Goal: Information Seeking & Learning: Compare options

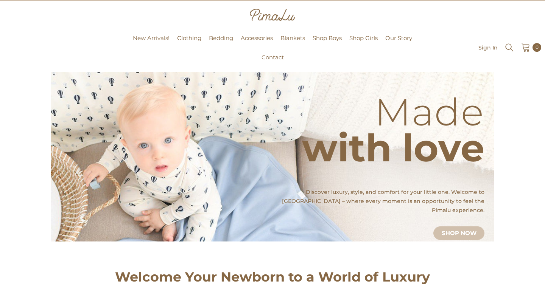
scroll to position [16, 0]
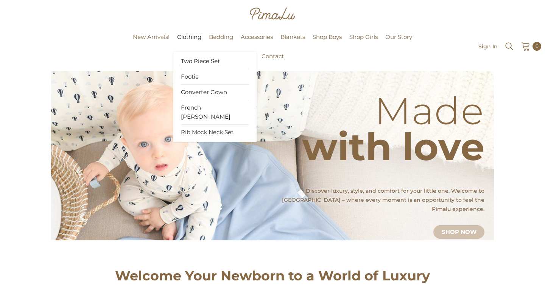
click at [189, 61] on span "Two Piece Set" at bounding box center [200, 61] width 39 height 8
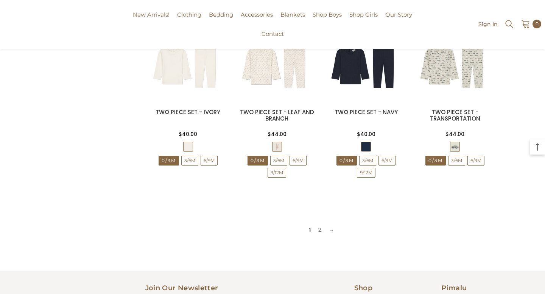
scroll to position [793, 0]
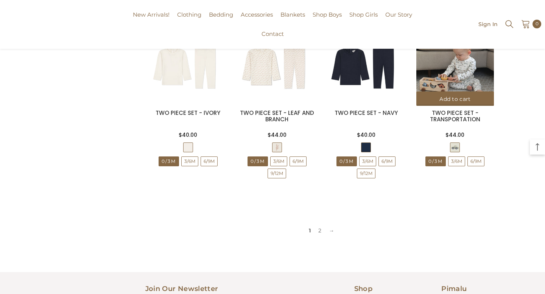
click at [456, 81] on img at bounding box center [455, 67] width 78 height 78
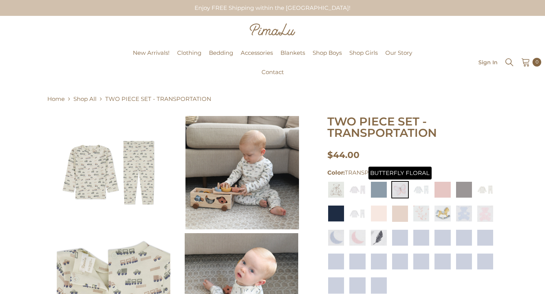
click at [405, 191] on img at bounding box center [399, 189] width 17 height 17
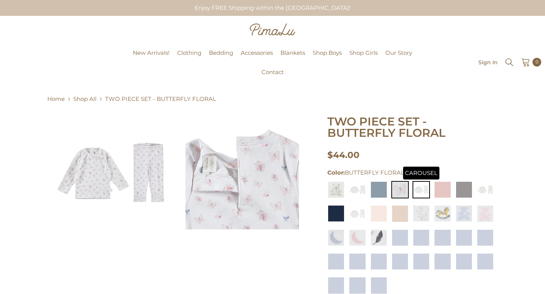
click at [428, 188] on img at bounding box center [420, 189] width 17 height 17
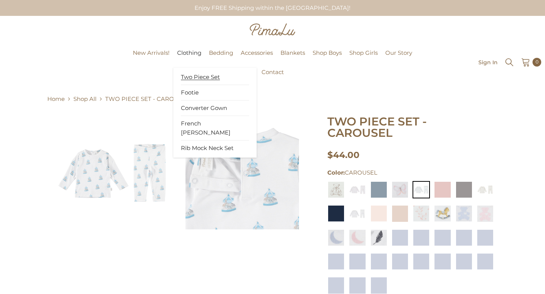
click at [195, 76] on span "Two Piece Set" at bounding box center [200, 77] width 39 height 8
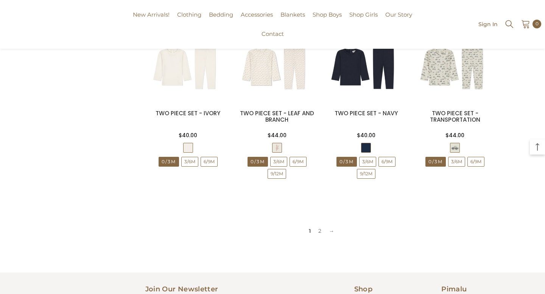
scroll to position [922, 0]
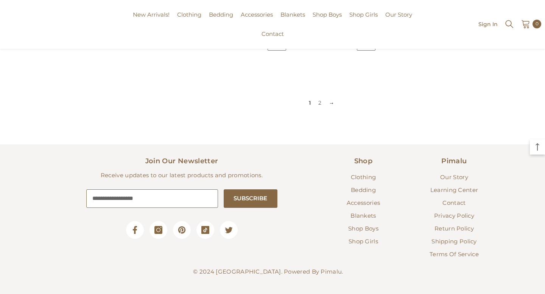
click at [330, 103] on link "→" at bounding box center [331, 102] width 13 height 11
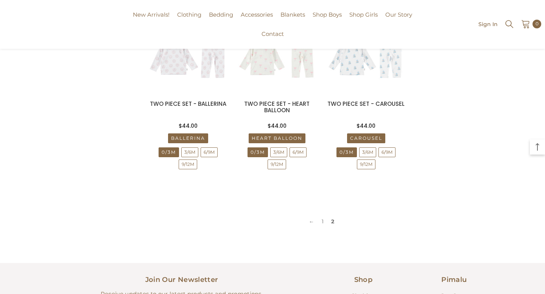
scroll to position [602, 0]
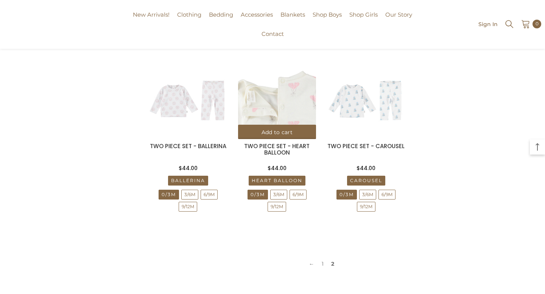
click at [266, 110] on img at bounding box center [277, 101] width 78 height 78
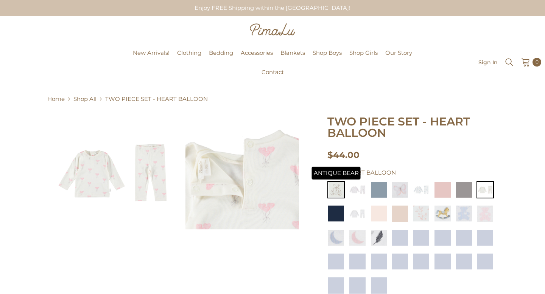
click at [339, 189] on img at bounding box center [335, 189] width 17 height 17
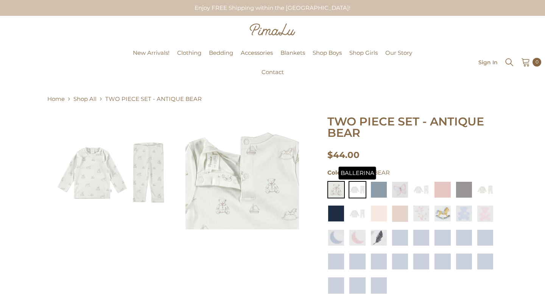
click at [366, 186] on img at bounding box center [356, 189] width 17 height 17
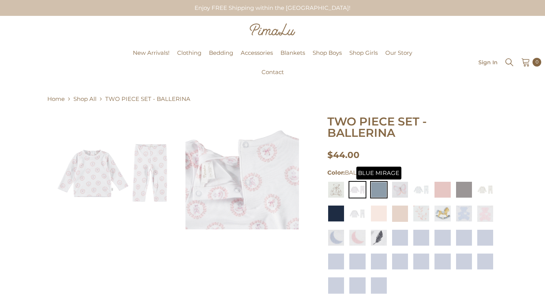
click at [377, 187] on img at bounding box center [378, 189] width 17 height 17
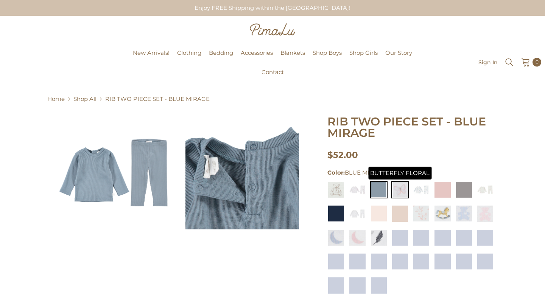
click at [396, 192] on img at bounding box center [399, 189] width 17 height 17
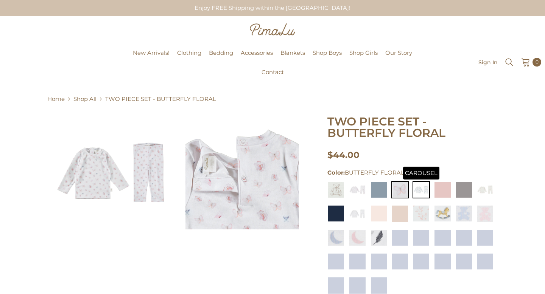
click at [424, 188] on img at bounding box center [420, 189] width 17 height 17
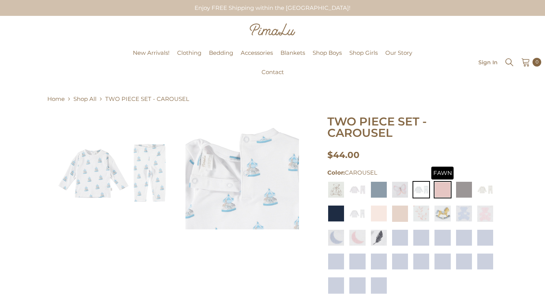
click at [441, 188] on img at bounding box center [441, 189] width 17 height 17
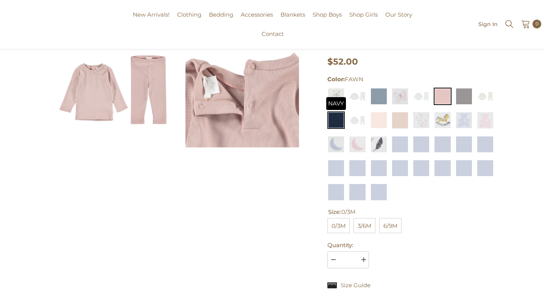
scroll to position [55, 0]
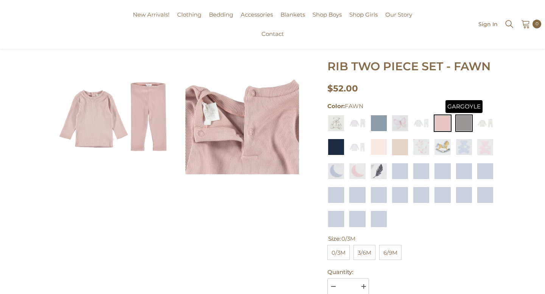
click at [463, 122] on img at bounding box center [463, 123] width 17 height 17
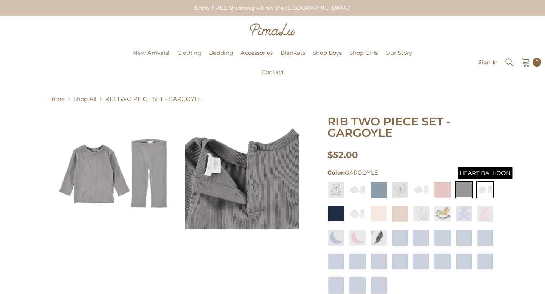
click at [481, 186] on img at bounding box center [484, 189] width 17 height 17
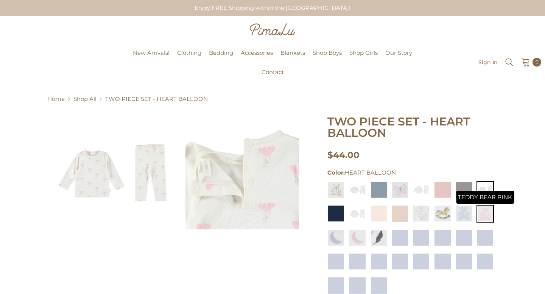
click at [484, 211] on img at bounding box center [484, 213] width 17 height 17
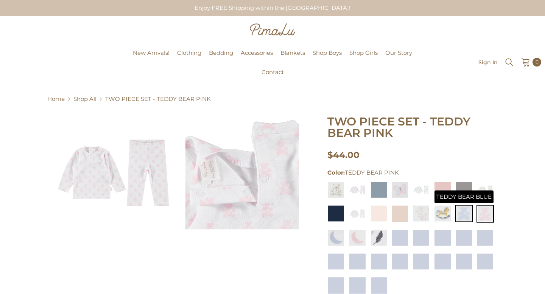
click at [466, 212] on img at bounding box center [463, 213] width 17 height 17
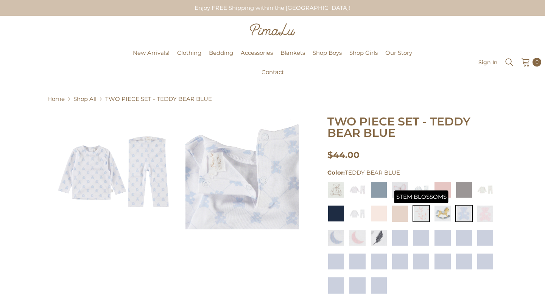
click at [426, 210] on img at bounding box center [420, 213] width 17 height 17
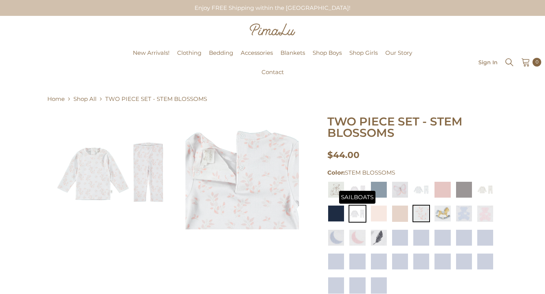
click at [354, 208] on img at bounding box center [356, 214] width 17 height 18
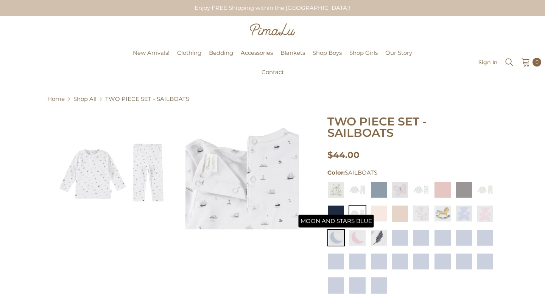
click at [334, 235] on img at bounding box center [335, 237] width 17 height 17
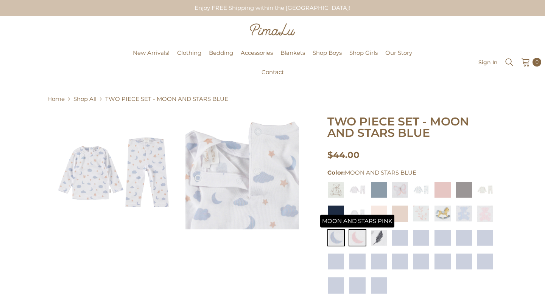
click at [356, 238] on img at bounding box center [356, 237] width 17 height 17
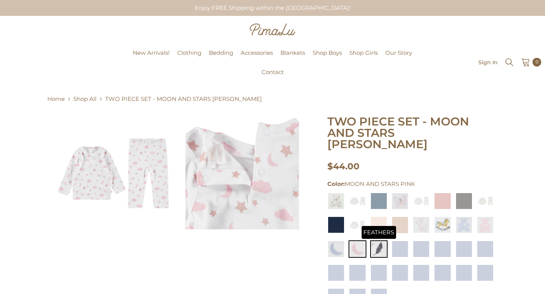
click at [376, 241] on img at bounding box center [378, 249] width 17 height 17
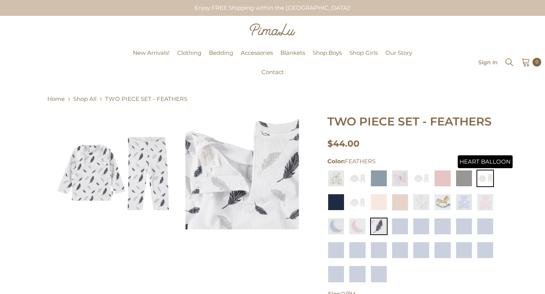
click at [485, 176] on img at bounding box center [484, 178] width 17 height 17
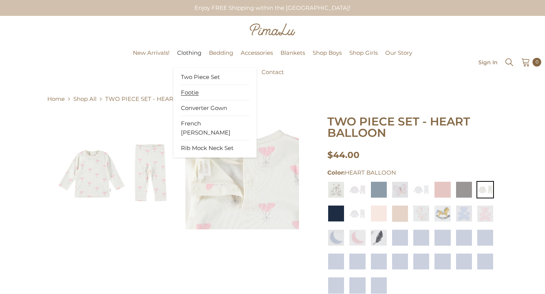
click at [194, 94] on span "Footie" at bounding box center [190, 93] width 18 height 8
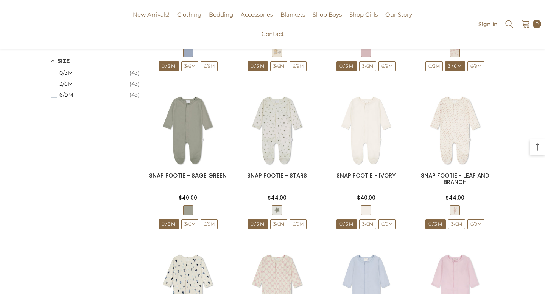
scroll to position [537, 0]
